Goal: Transaction & Acquisition: Purchase product/service

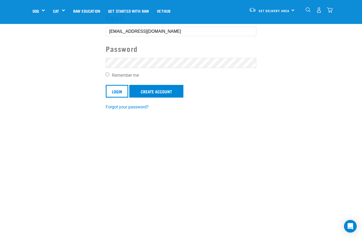
scroll to position [55, 0]
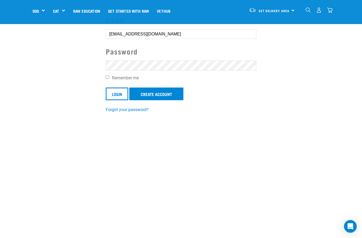
click at [121, 91] on input "Login" at bounding box center [117, 94] width 23 height 13
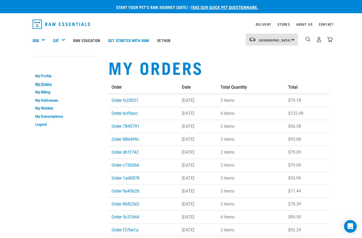
click at [0, 0] on div "Shop All Dog" at bounding box center [0, 0] width 0 height 0
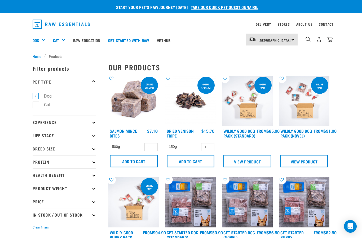
click at [0, 0] on div "Mixes & Minces" at bounding box center [0, 0] width 0 height 0
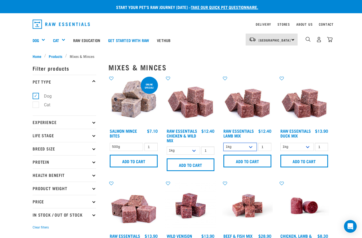
click at [254, 150] on select "1kg 3kg Bulk (10kg)" at bounding box center [239, 147] width 33 height 8
select select "24"
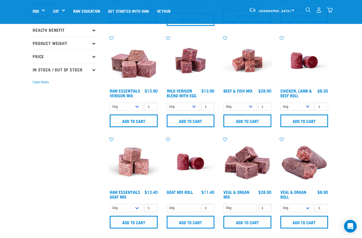
scroll to position [108, 0]
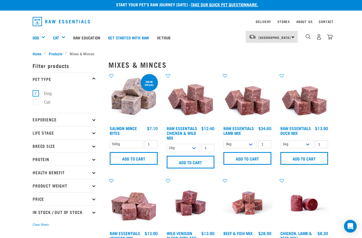
click at [260, 157] on input "Add to cart" at bounding box center [247, 159] width 48 height 13
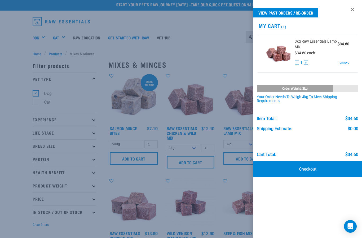
click at [211, 55] on div at bounding box center [181, 119] width 362 height 238
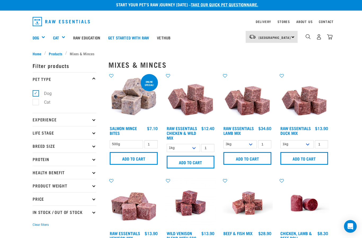
click at [0, 0] on div "Green Tripe" at bounding box center [0, 0] width 0 height 0
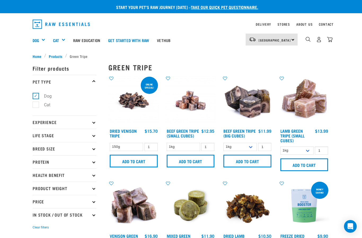
click at [193, 151] on select "1kg" at bounding box center [183, 147] width 33 height 8
click at [244, 150] on select "1kg 3kg Bulk (10kg)" at bounding box center [239, 147] width 33 height 8
select select "346"
click at [257, 164] on input "Add to cart" at bounding box center [247, 161] width 48 height 13
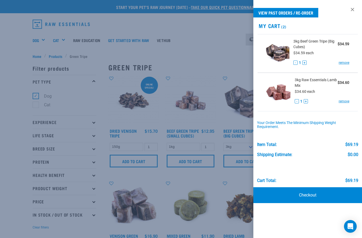
click at [325, 199] on link "Checkout" at bounding box center [307, 195] width 109 height 16
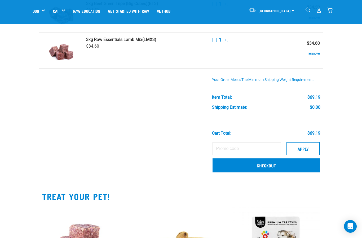
scroll to position [57, 0]
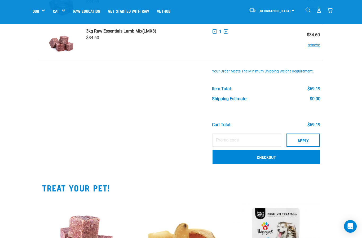
click at [244, 160] on link "Checkout" at bounding box center [265, 157] width 107 height 14
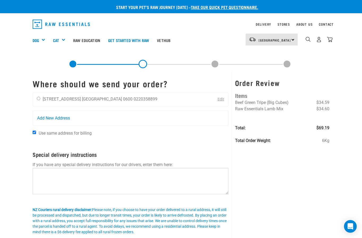
click at [41, 95] on div "Shuhang You [STREET_ADDRESS] [GEOGRAPHIC_DATA] 0600 0220358899" at bounding box center [97, 99] width 128 height 13
click at [39, 97] on input "radio" at bounding box center [38, 98] width 3 height 3
radio input "true"
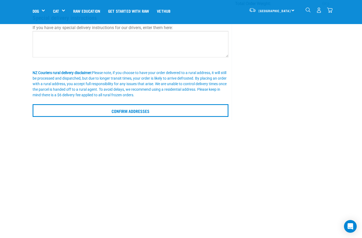
scroll to position [98, 0]
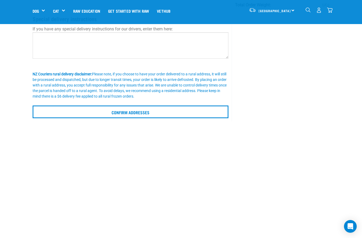
click at [208, 115] on input "Confirm addresses" at bounding box center [131, 112] width 196 height 13
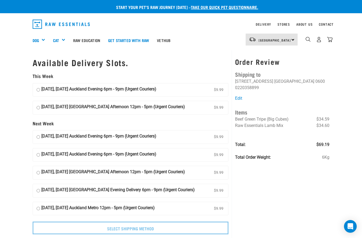
click at [40, 104] on input "[DATE], [DATE] [GEOGRAPHIC_DATA] Afternoon 12pm - 5pm (Urgent Couriers) $9.99" at bounding box center [38, 108] width 3 height 8
radio input "true"
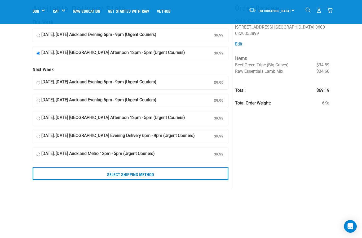
scroll to position [18, 0]
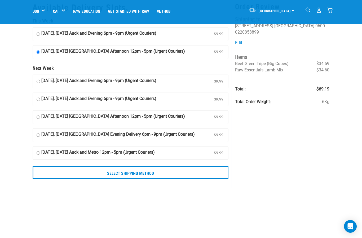
click at [204, 173] on input "Select Shipping Method" at bounding box center [131, 172] width 196 height 13
